Goal: Information Seeking & Learning: Learn about a topic

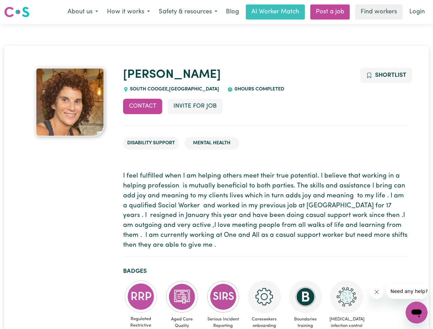
click at [83, 12] on button "About us" at bounding box center [82, 12] width 39 height 14
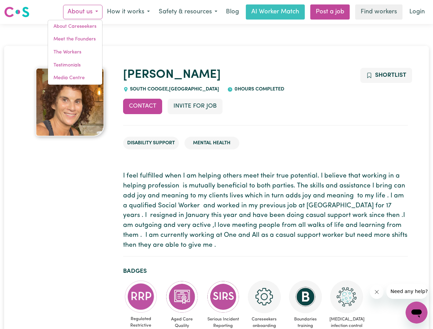
click at [128, 12] on button "How it works" at bounding box center [129, 12] width 52 height 14
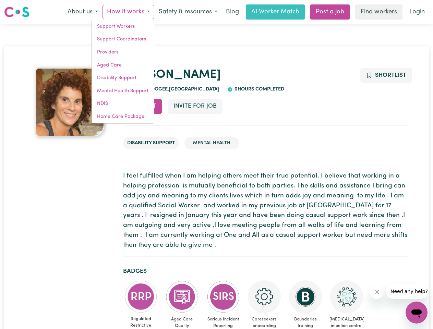
click at [188, 12] on button "Safety & resources" at bounding box center [188, 12] width 68 height 14
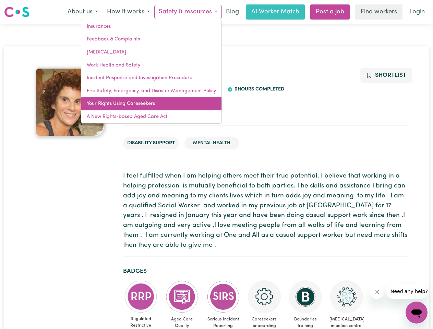
click at [143, 106] on link "Your Rights Using Careseekers" at bounding box center [151, 103] width 140 height 13
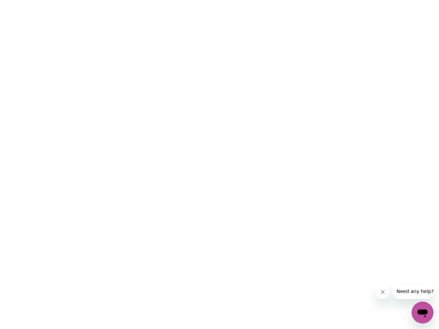
click at [195, 0] on html at bounding box center [219, 0] width 439 height 0
click at [386, 0] on html at bounding box center [219, 0] width 439 height 0
click at [141, 0] on html at bounding box center [219, 0] width 439 height 0
click at [182, 0] on html at bounding box center [219, 0] width 439 height 0
